Goal: Task Accomplishment & Management: Manage account settings

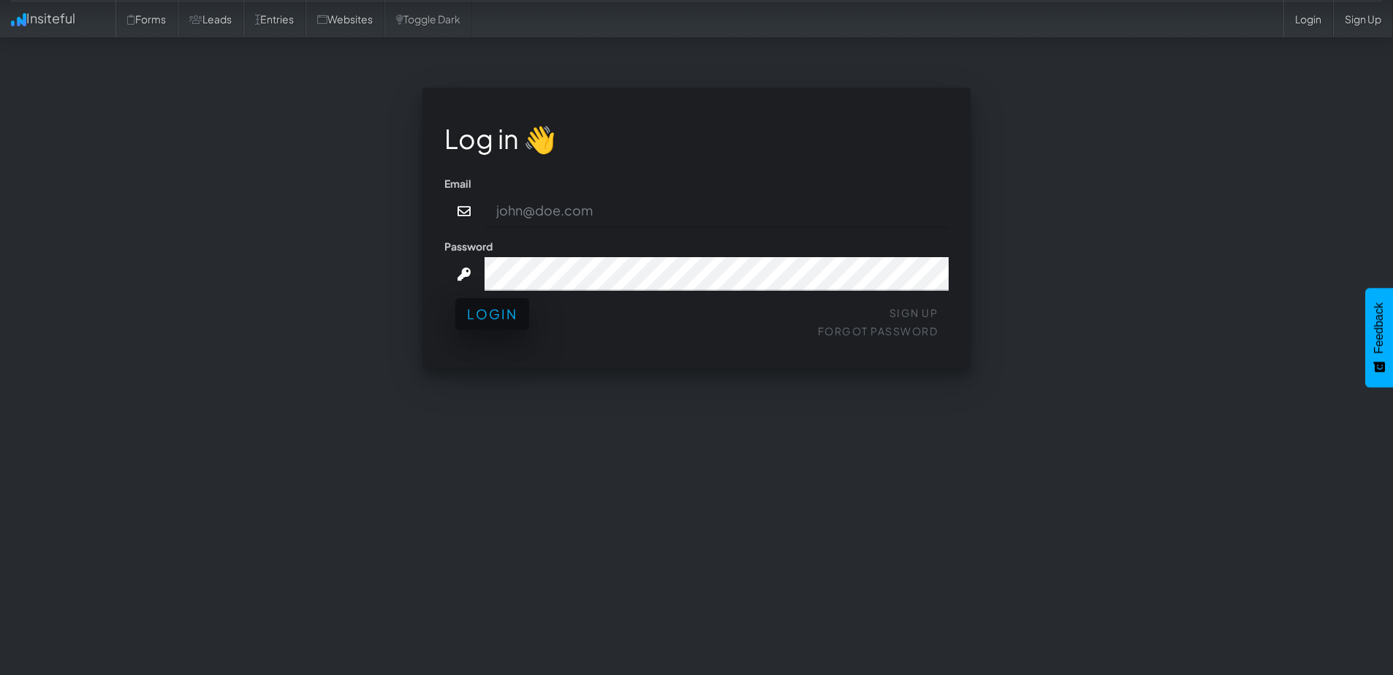
type input "[PERSON_NAME][EMAIL_ADDRESS][DOMAIN_NAME]"
click at [518, 320] on button "Login" at bounding box center [492, 314] width 74 height 32
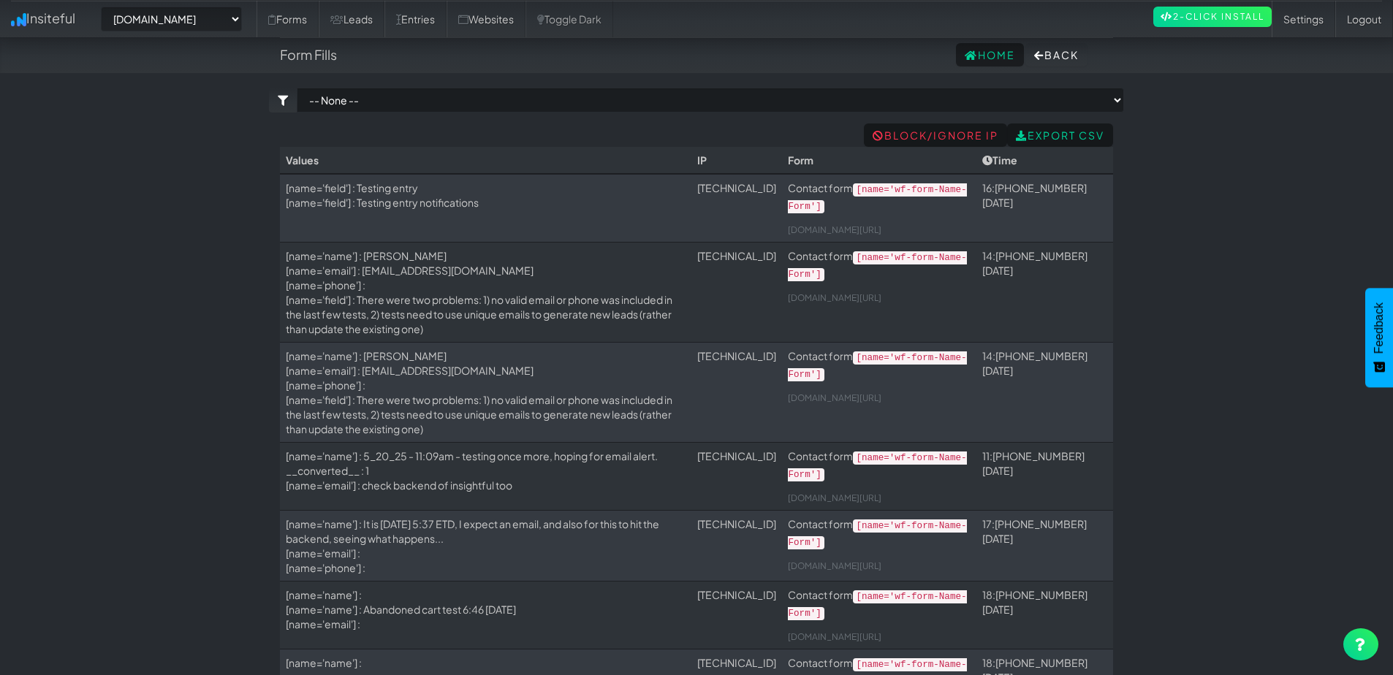
select select "2378"
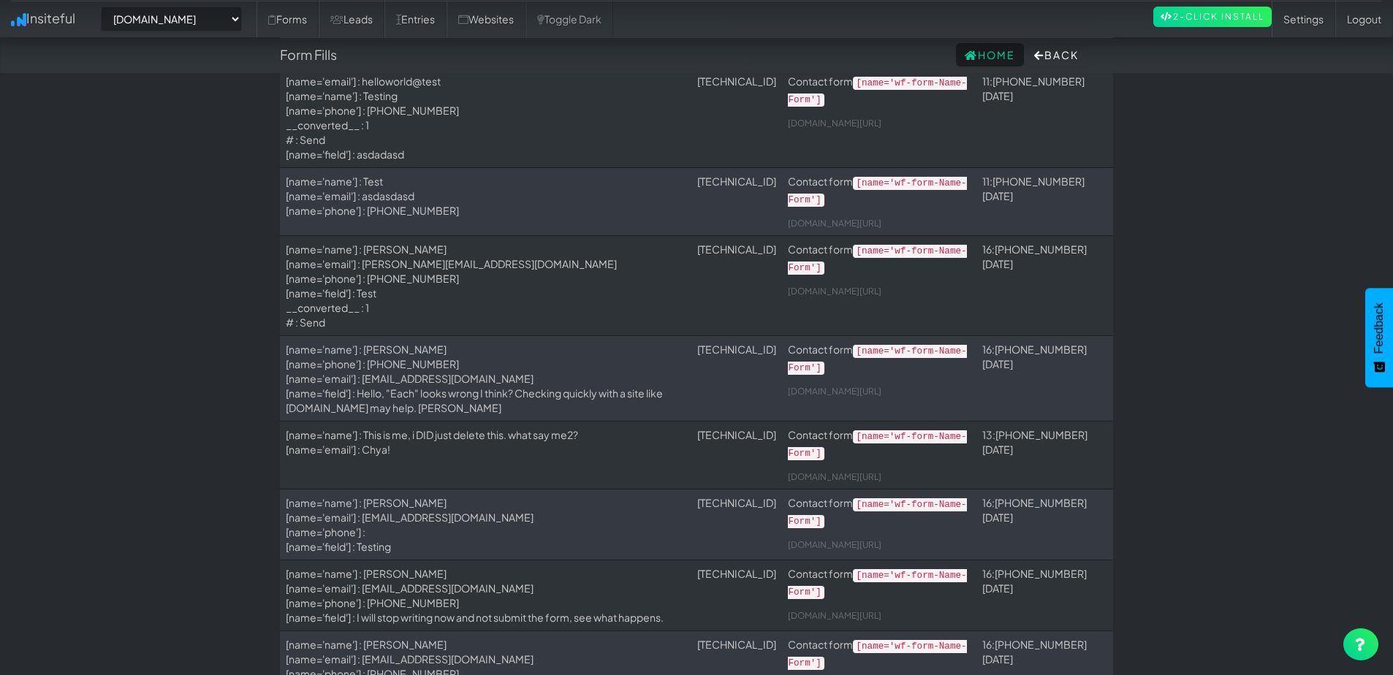
scroll to position [1614, 0]
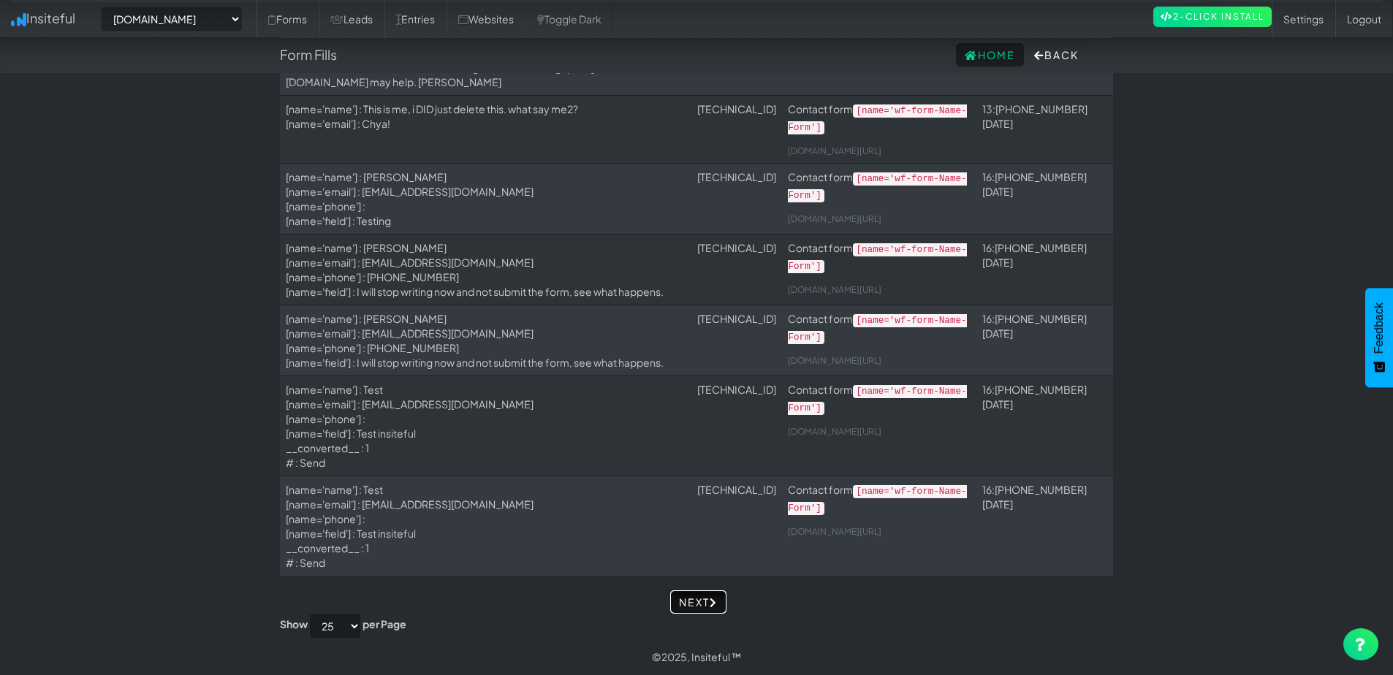
click at [683, 596] on link "Next" at bounding box center [698, 601] width 56 height 23
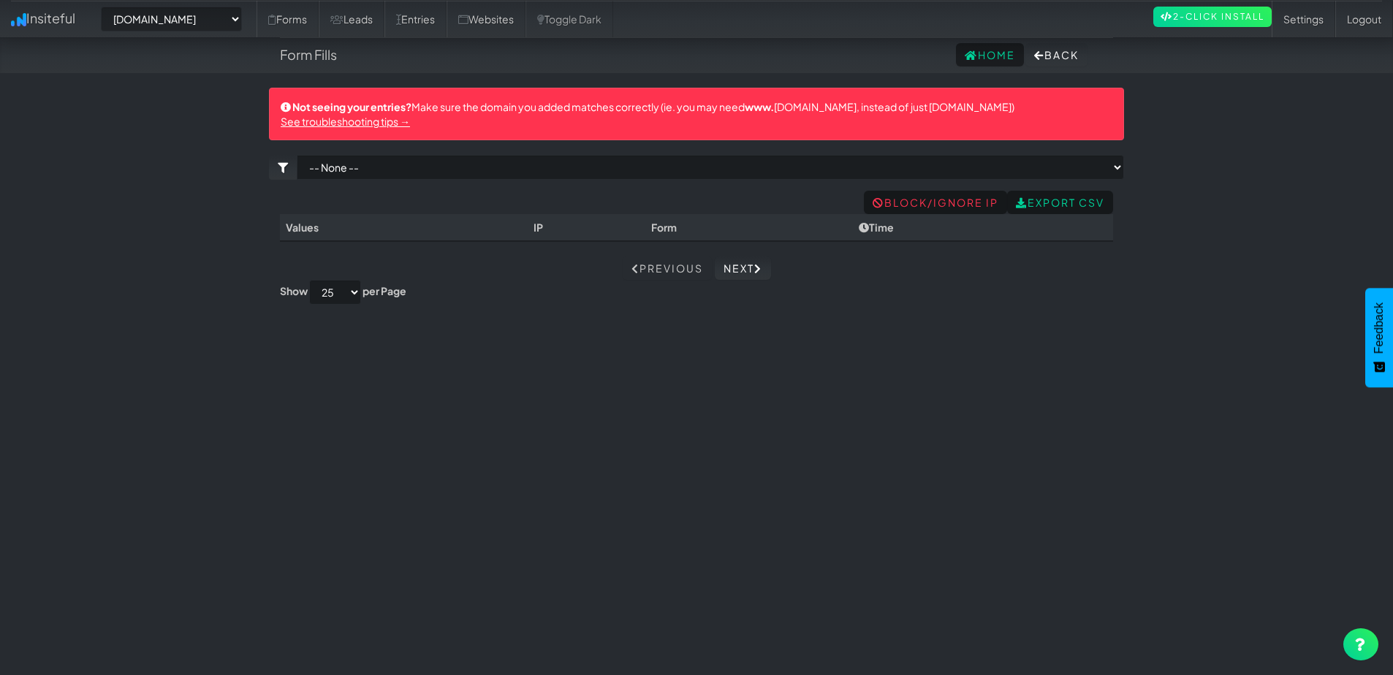
select select "2378"
click at [938, 206] on link "Block/Ignore IP" at bounding box center [935, 202] width 143 height 23
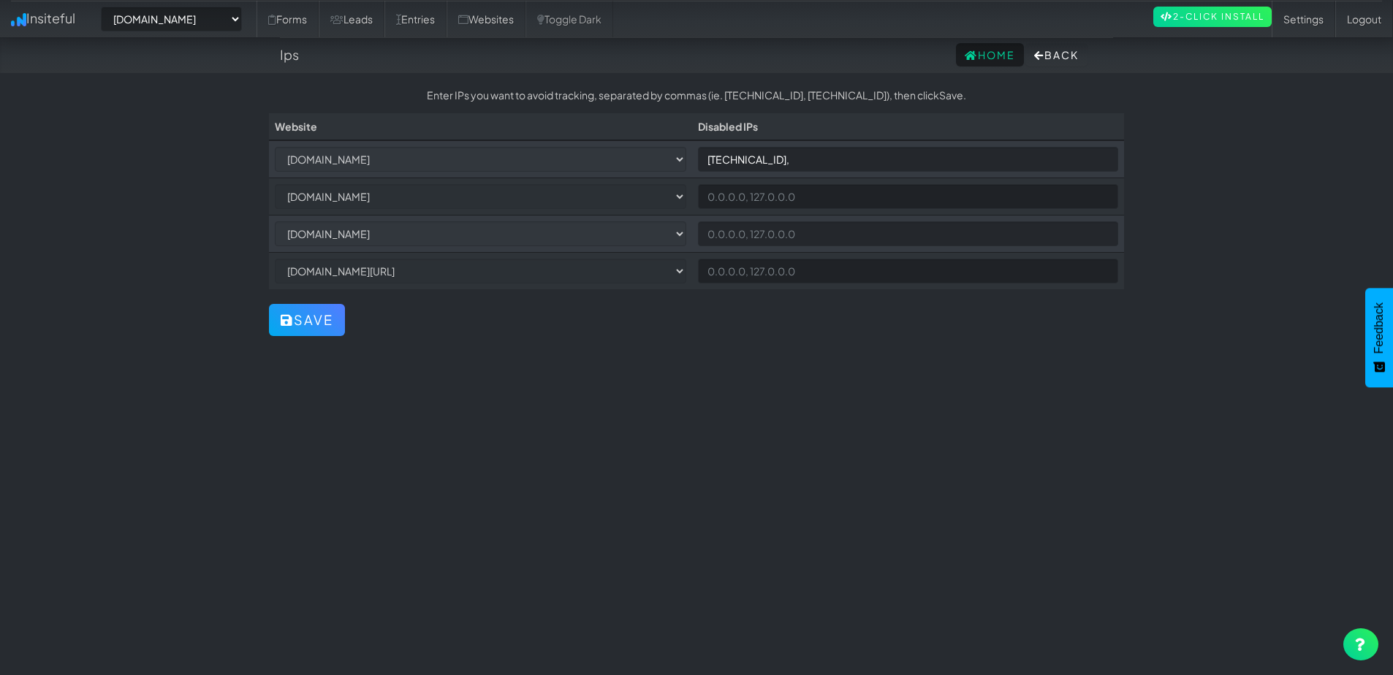
select select "2378"
select select "2397"
select select "2399"
select select "2400"
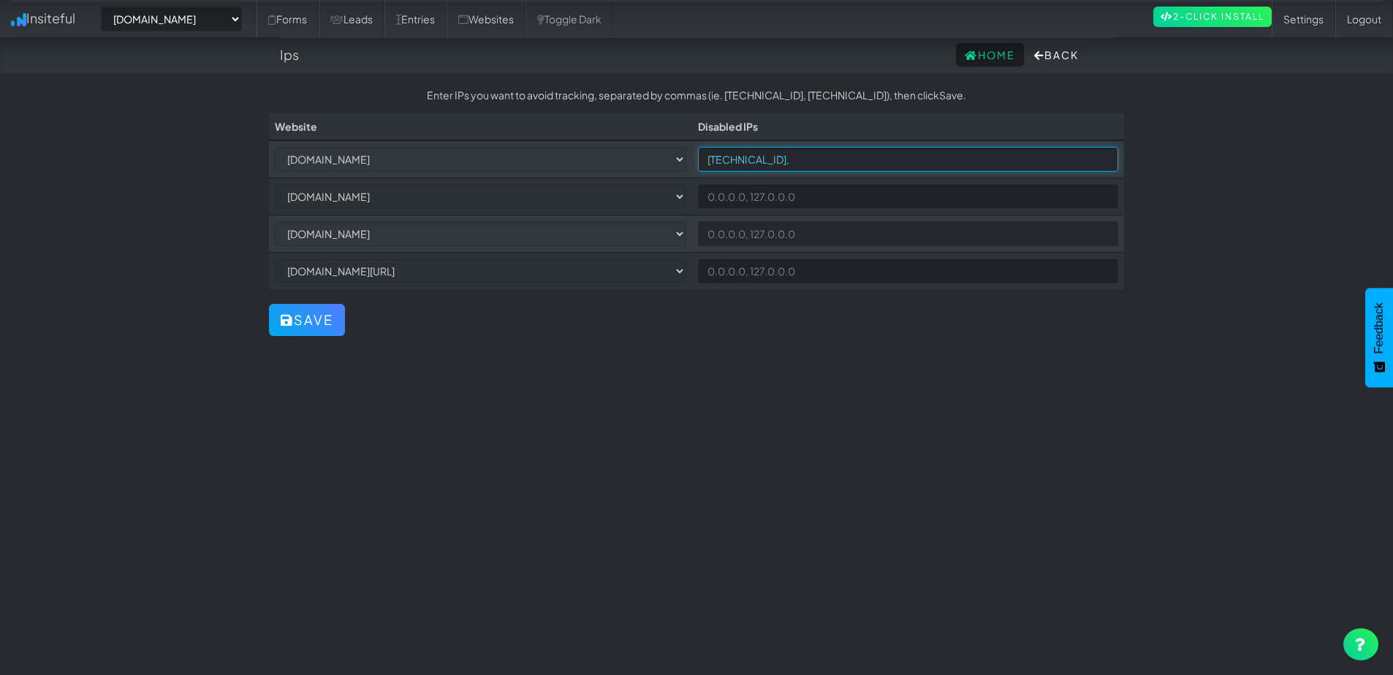
click at [713, 162] on tr "-- None -- comedytheory.tv app.cal.com cal.com cal.com/comedytheory 88.16.95.50," at bounding box center [696, 159] width 855 height 38
click at [566, 422] on div "Toggle navigation Insiteful -- None -- cal.com/comedytheory cal.com app.cal.com…" at bounding box center [696, 375] width 855 height 574
type input "88.16.95.50,"
click at [907, 414] on div "Toggle navigation Insiteful -- None -- cal.com/comedytheory cal.com app.cal.com…" at bounding box center [696, 375] width 855 height 574
click at [865, 159] on input "88.16.95.50," at bounding box center [908, 159] width 420 height 25
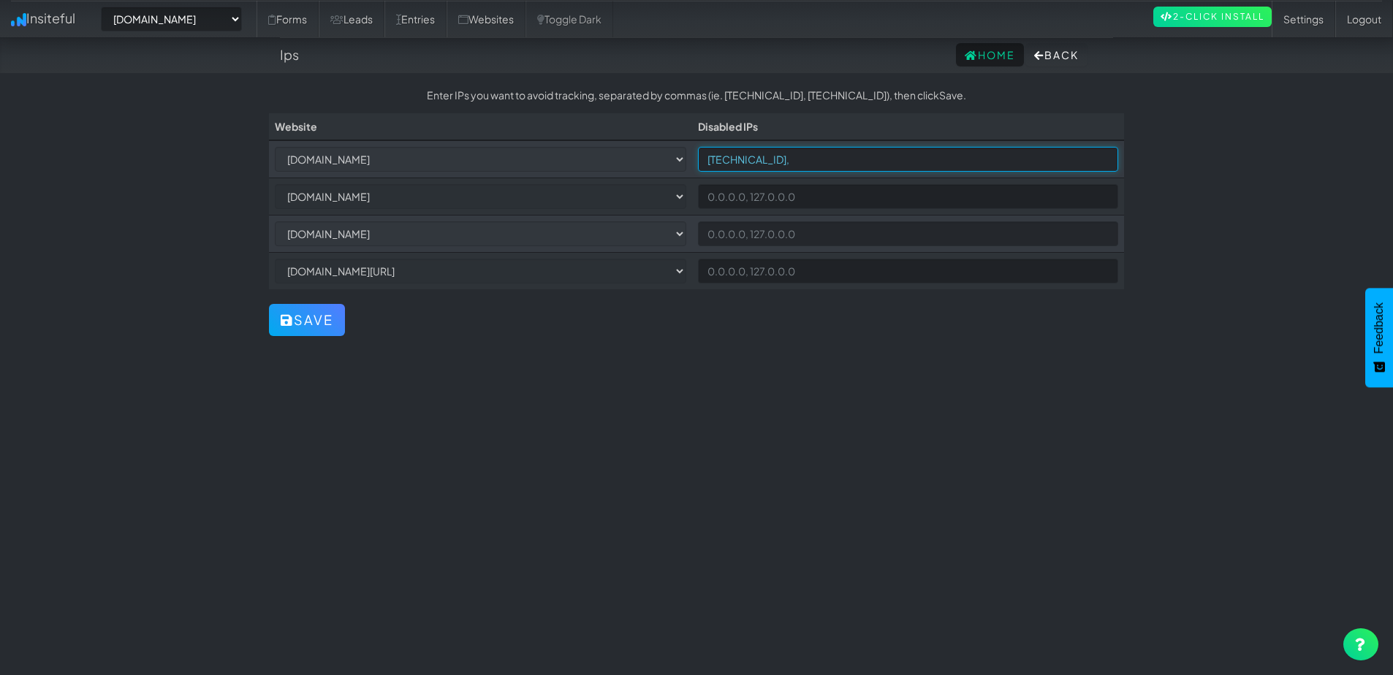
drag, startPoint x: 877, startPoint y: 157, endPoint x: 634, endPoint y: 142, distance: 243.8
click at [634, 142] on tr "-- None -- comedytheory.tv app.cal.com cal.com cal.com/comedytheory 88.16.95.50," at bounding box center [696, 159] width 855 height 38
click at [311, 316] on button "Save" at bounding box center [307, 320] width 76 height 32
select select "2378"
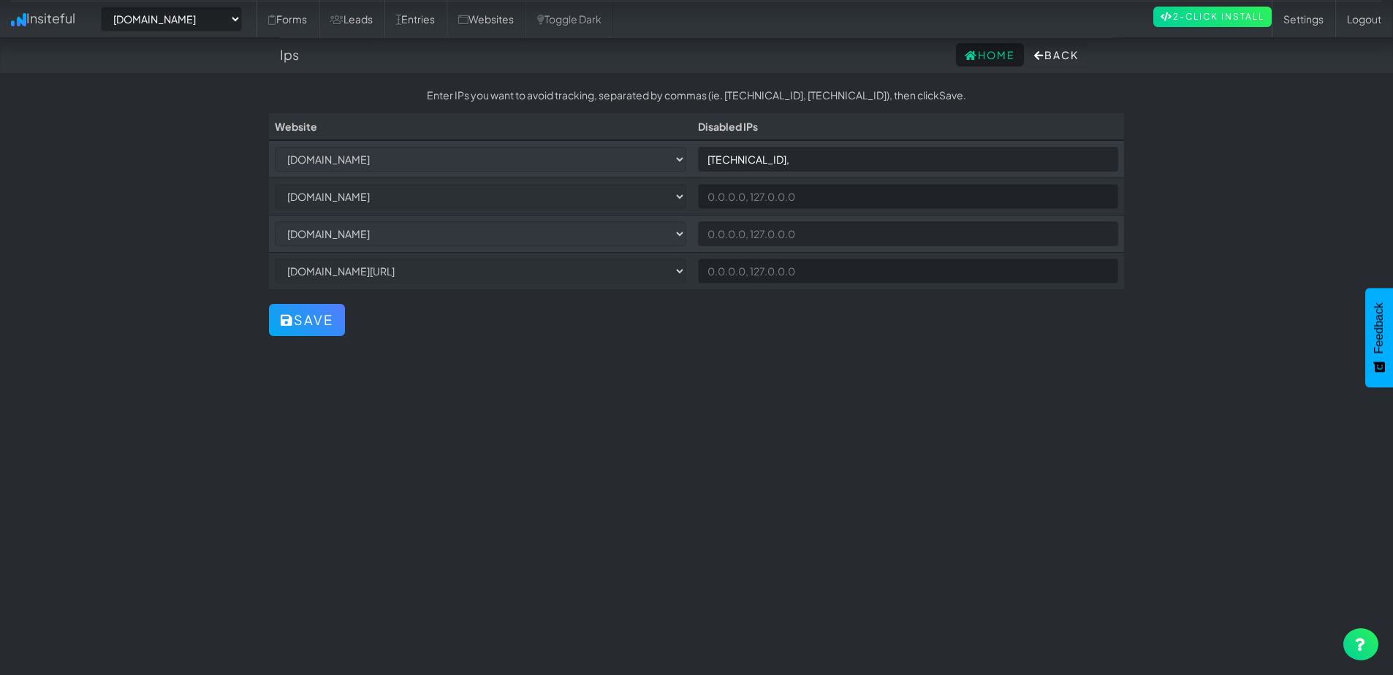
select select "2397"
select select "2399"
select select "2400"
click at [513, 20] on link "Websites" at bounding box center [486, 19] width 79 height 37
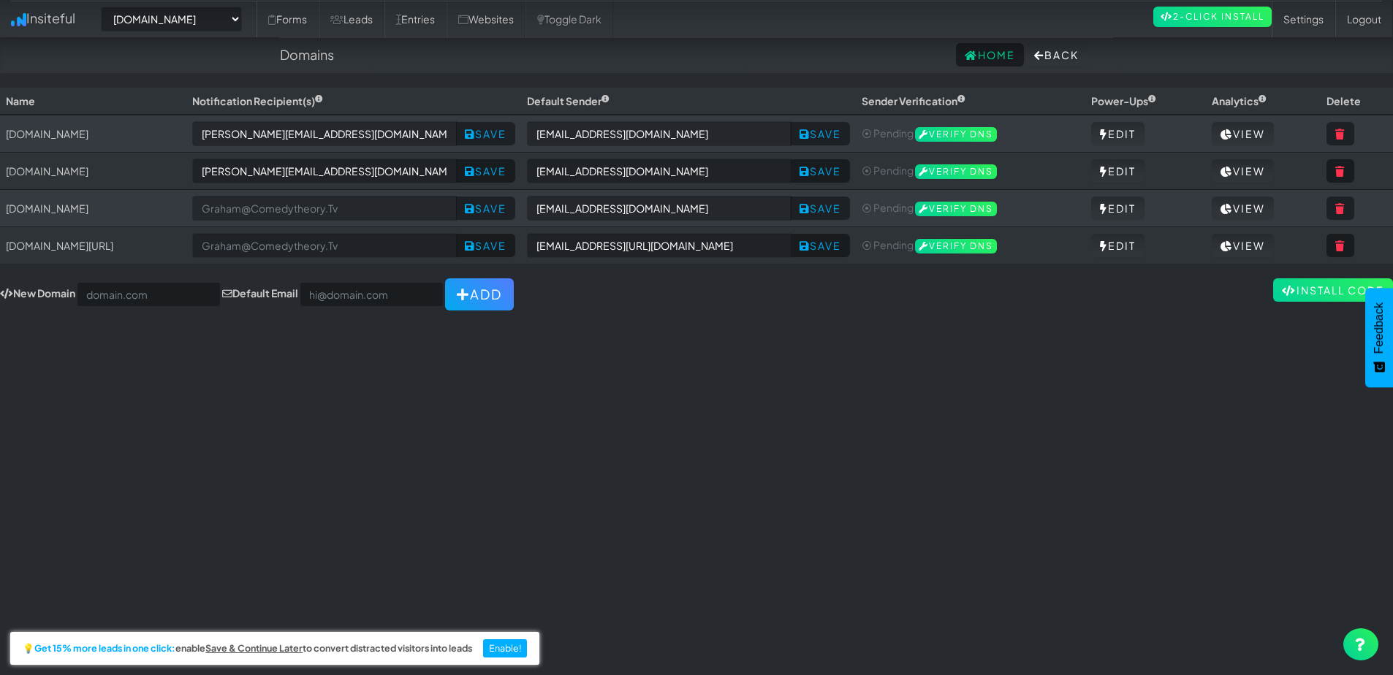
select select "2378"
click at [1048, 57] on button "Back" at bounding box center [1056, 54] width 62 height 23
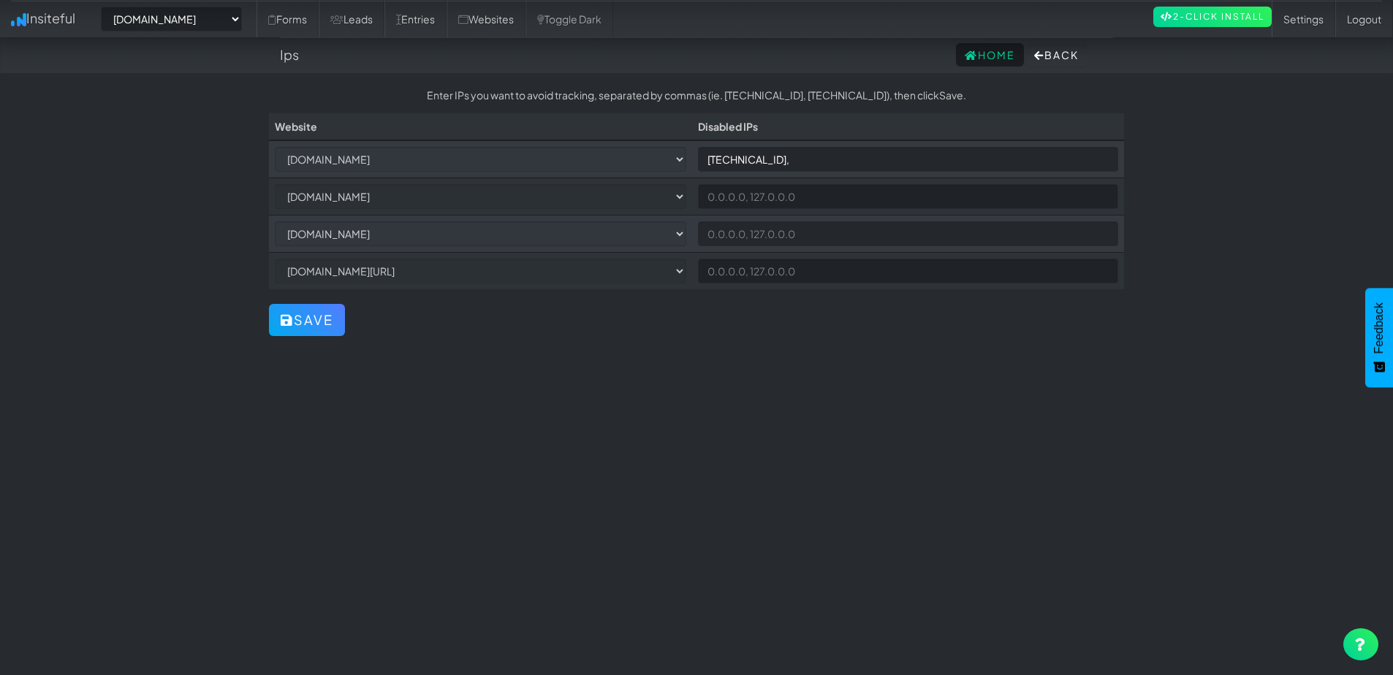
select select "2378"
select select "2397"
select select "2399"
select select "2400"
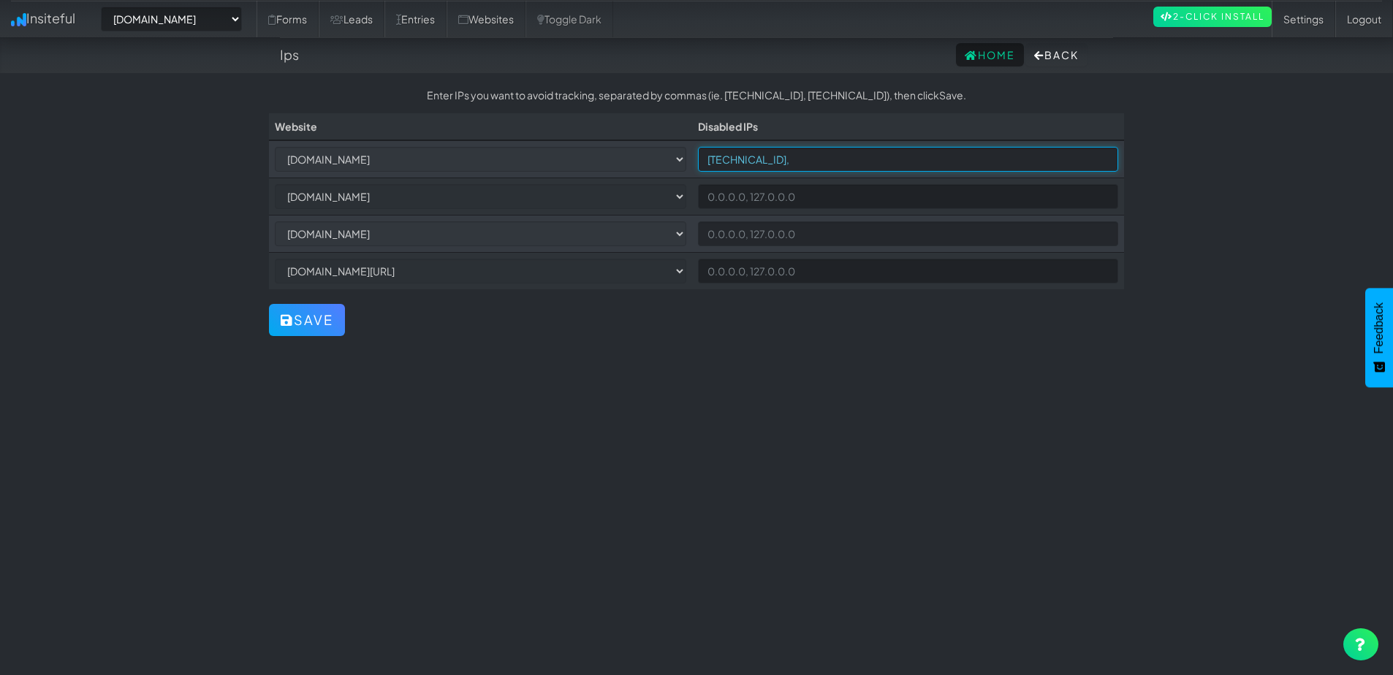
click at [824, 165] on input "[TECHNICAL_ID]," at bounding box center [908, 159] width 420 height 25
type input "8"
click at [776, 350] on div "Toggle navigation Insiteful -- None -- cal.com/comedytheory cal.com app.cal.com…" at bounding box center [696, 375] width 855 height 574
click at [315, 320] on button "Save" at bounding box center [307, 320] width 76 height 32
select select "2378"
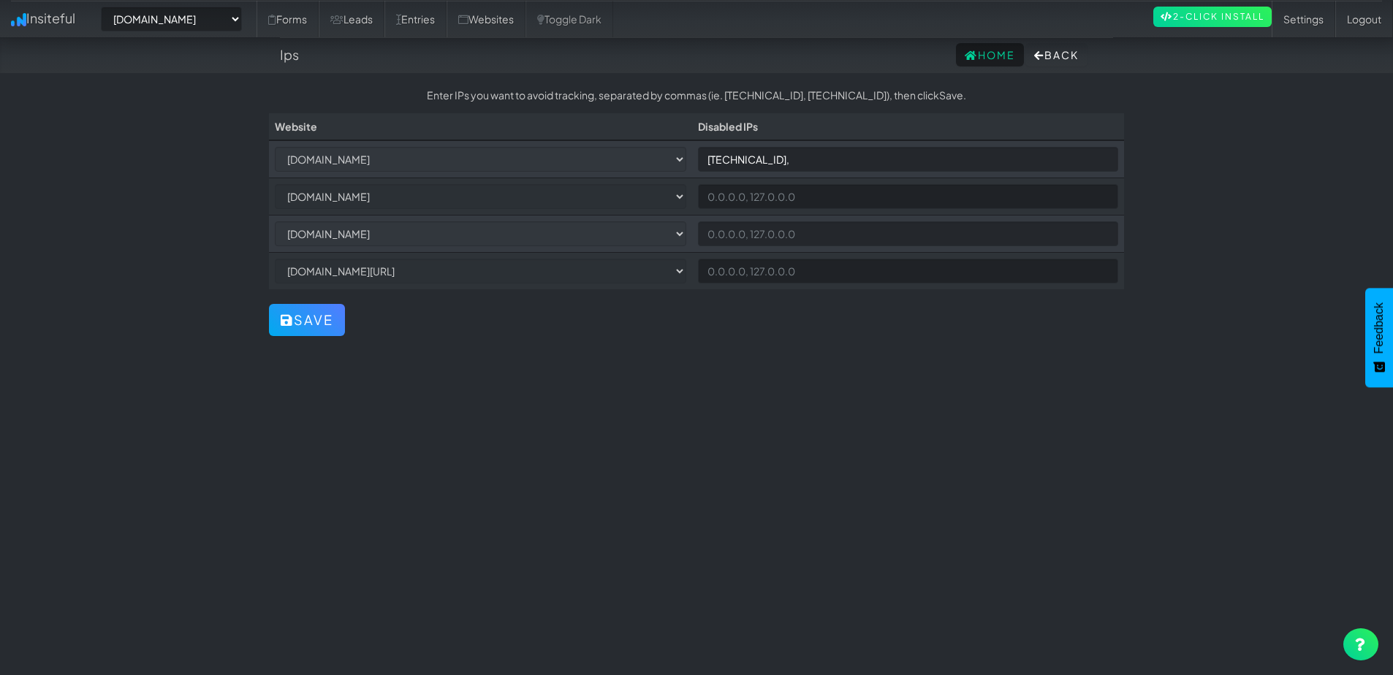
select select "2378"
select select "2397"
select select "2399"
select select "2400"
drag, startPoint x: 854, startPoint y: 161, endPoint x: 678, endPoint y: 145, distance: 176.1
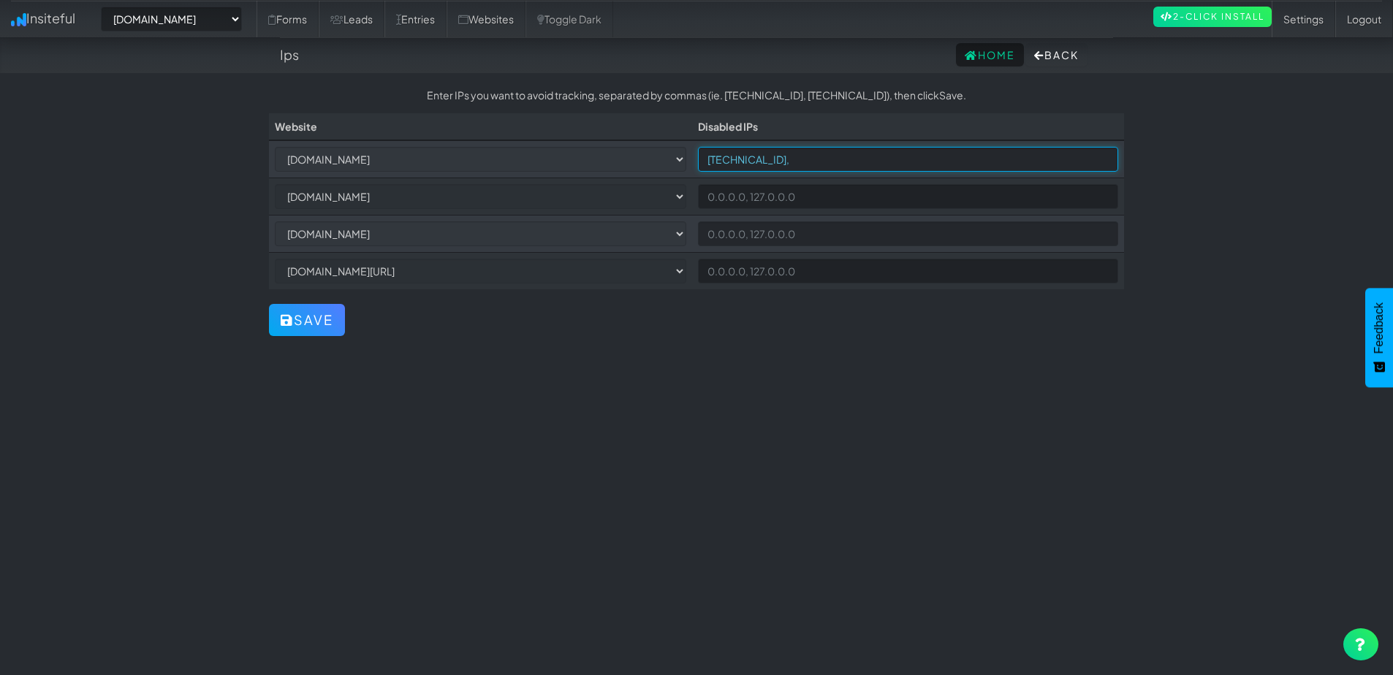
click at [678, 145] on tr "-- None -- comedytheory.tv app.cal.com cal.com cal.com/comedytheory 88.16.95.50," at bounding box center [696, 159] width 855 height 38
type input "0.0.0.0.0"
click at [311, 319] on button "Save" at bounding box center [307, 320] width 76 height 32
select select "2378"
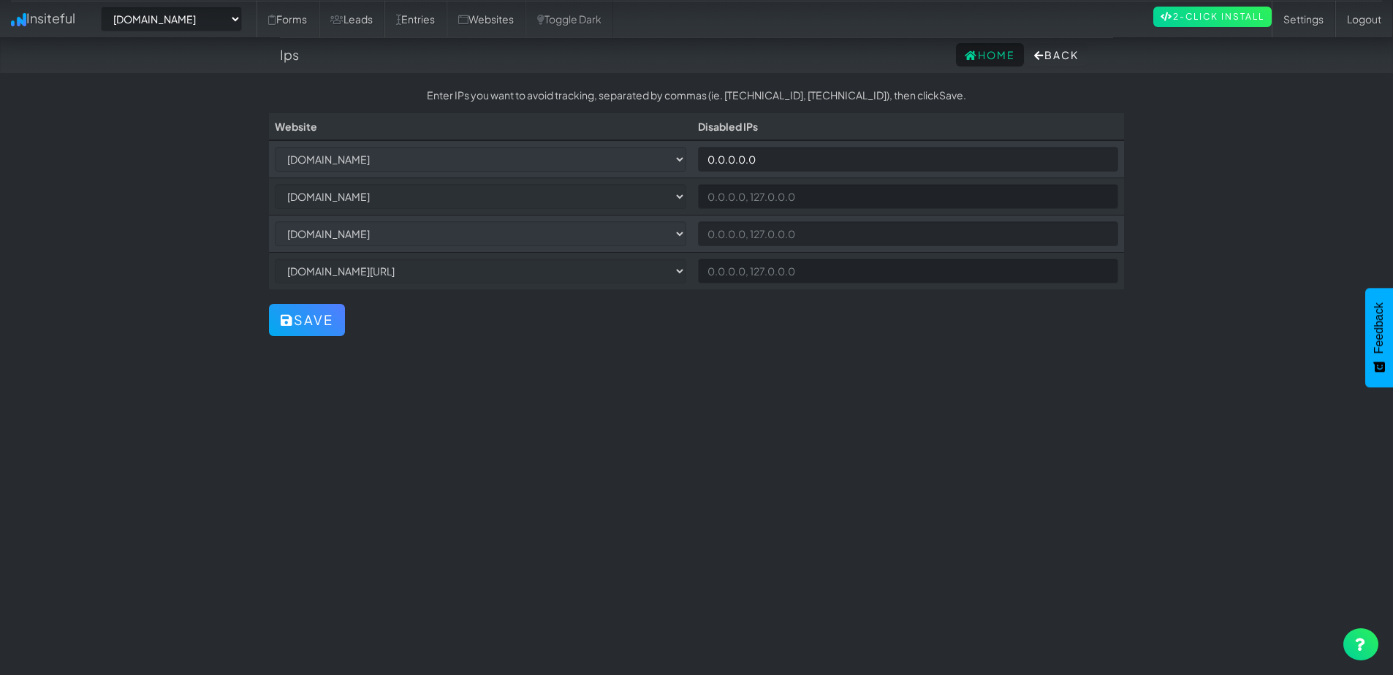
select select "2397"
select select "2399"
select select "2400"
click at [314, 318] on button "Save" at bounding box center [307, 320] width 76 height 32
select select "2378"
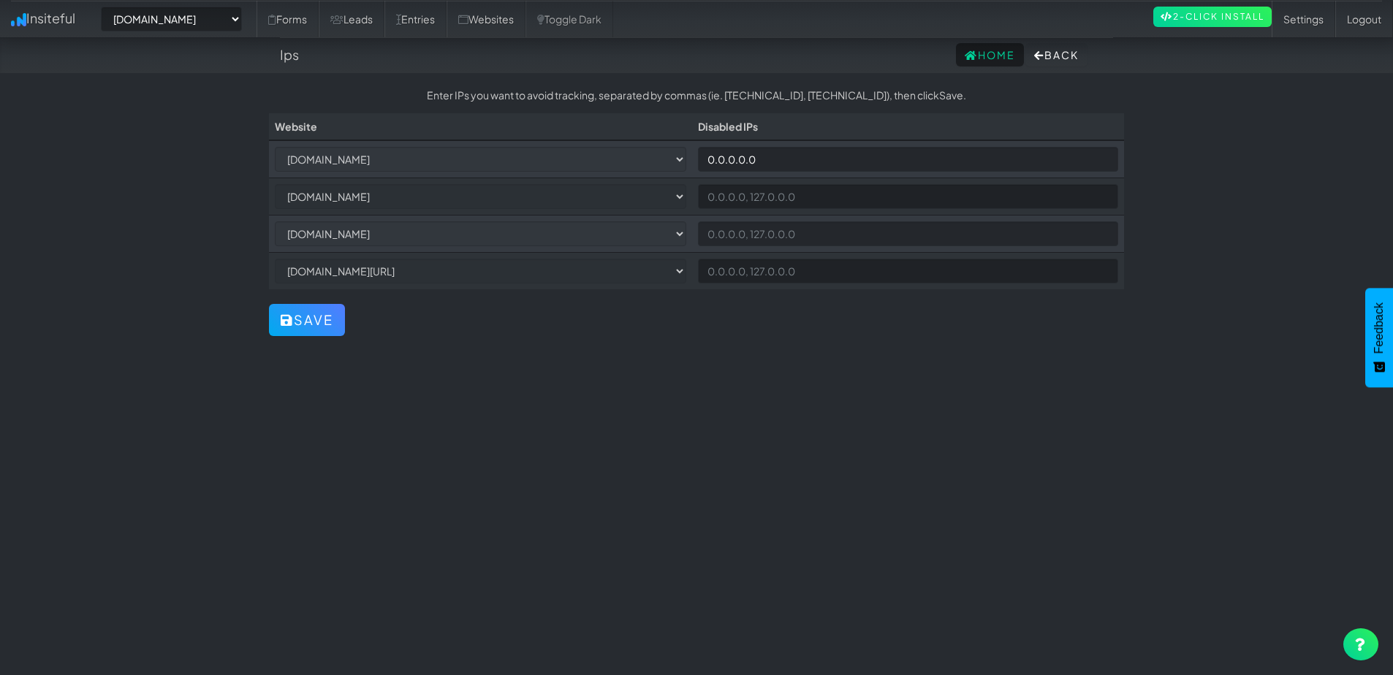
select select "2378"
select select "2397"
select select "2399"
select select "2400"
click at [434, 18] on link "Entries" at bounding box center [415, 19] width 62 height 37
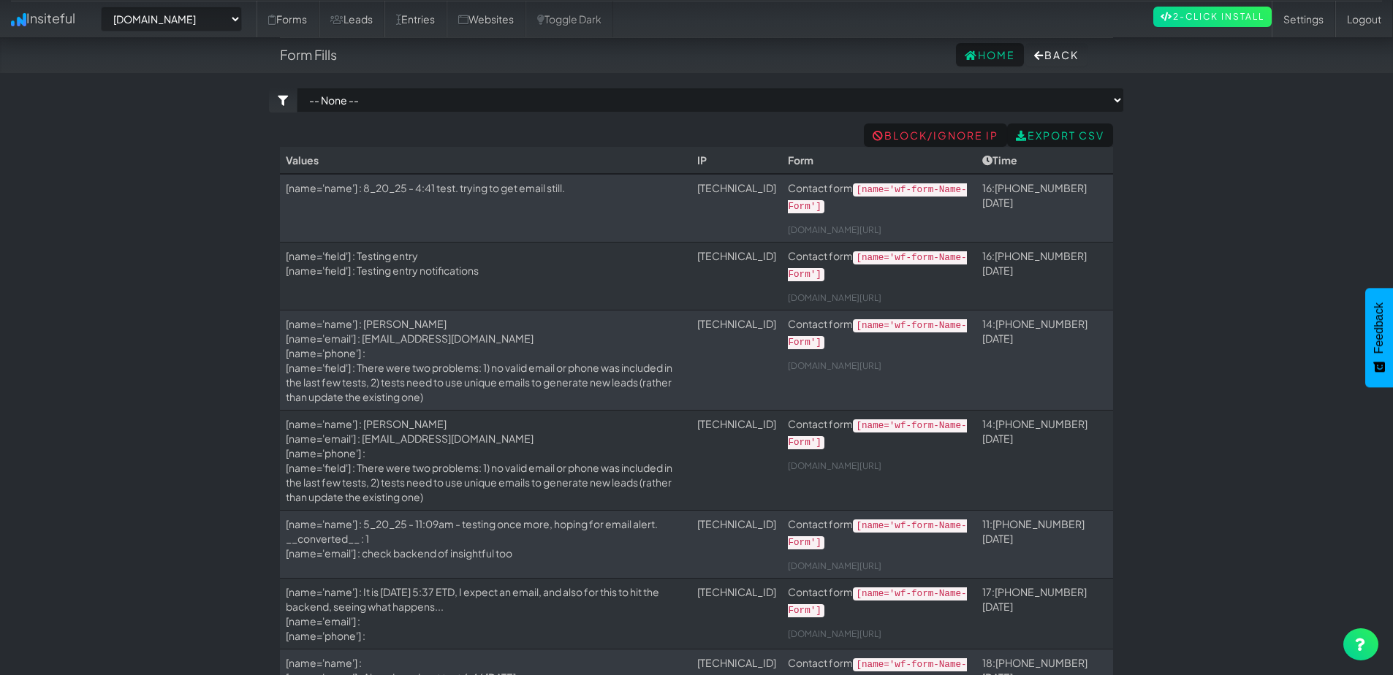
select select "2378"
